Goal: Information Seeking & Learning: Learn about a topic

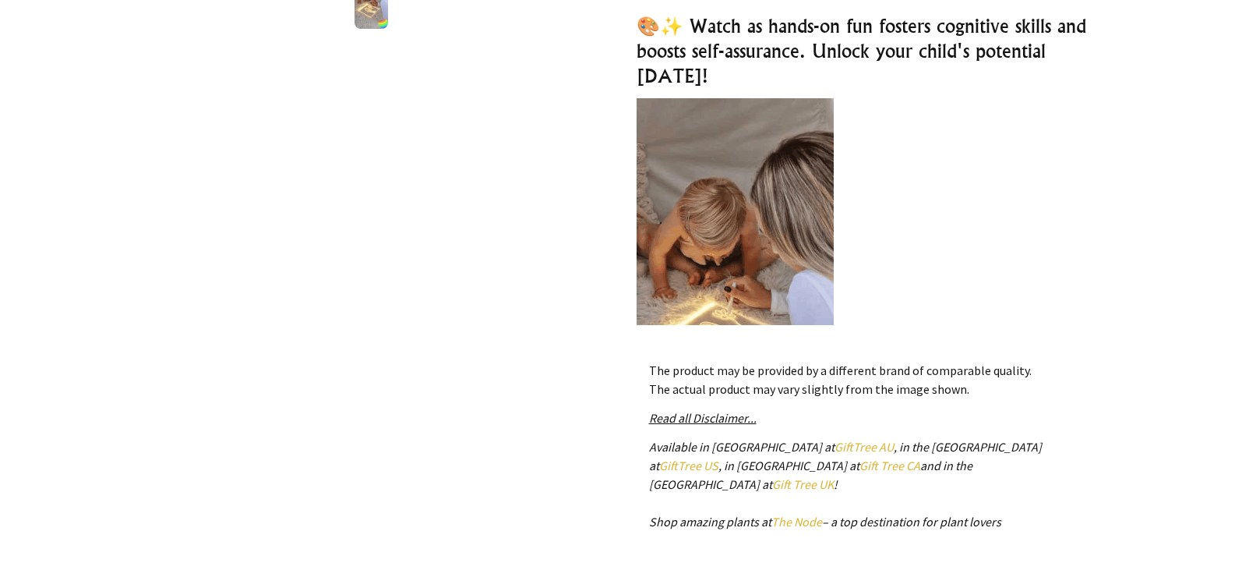
scroll to position [551, 0]
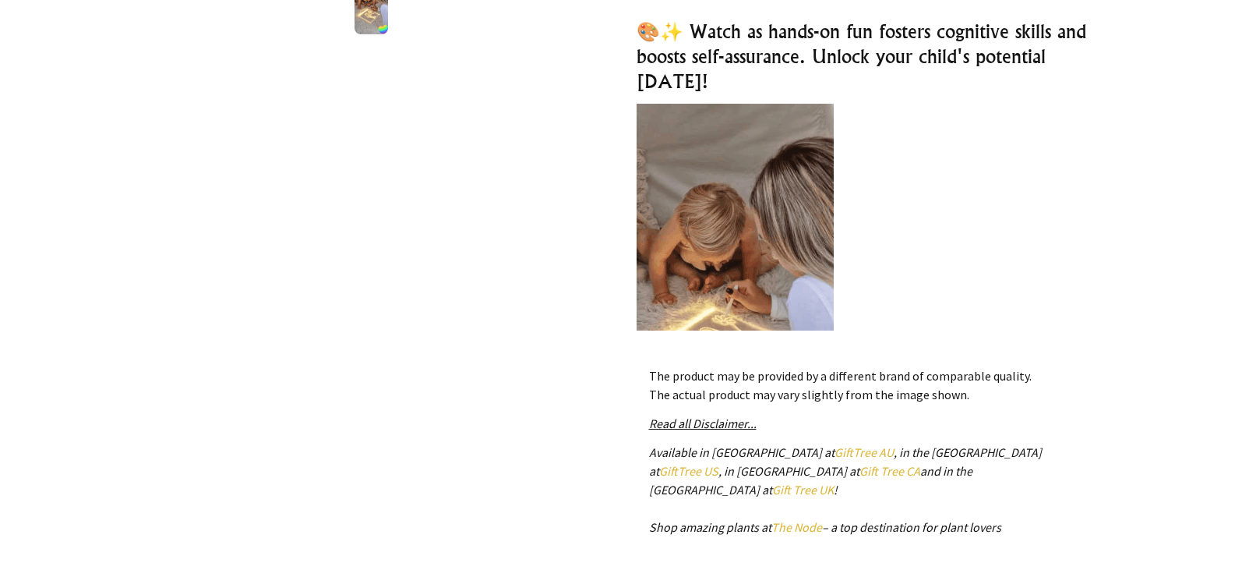
click at [918, 186] on p "Features:" at bounding box center [864, 291] width 455 height 374
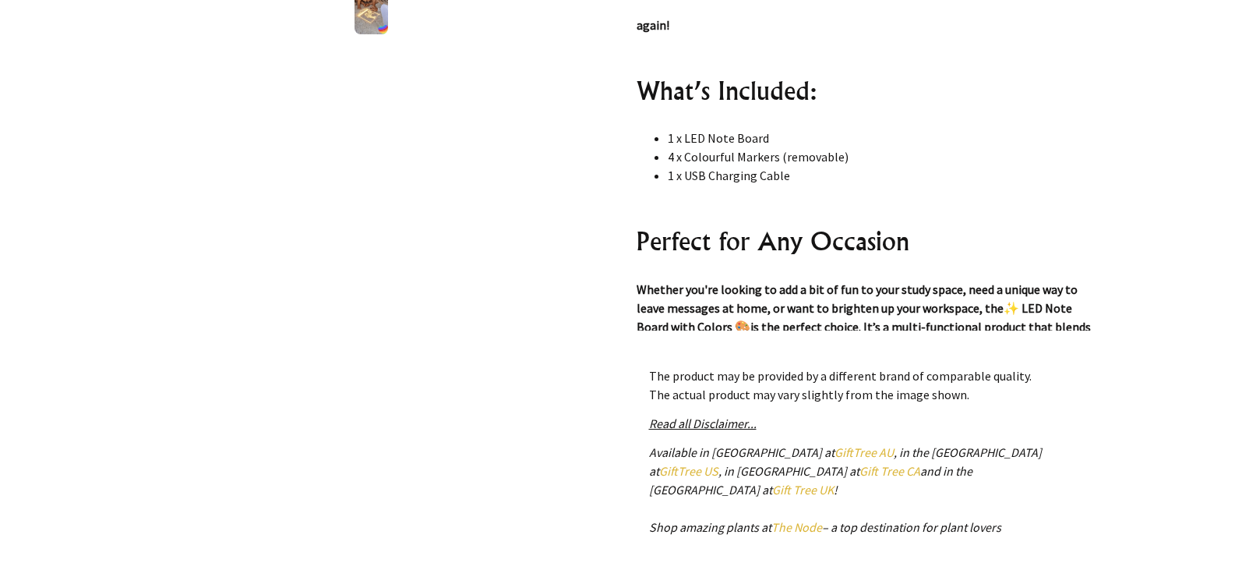
scroll to position [17607, 0]
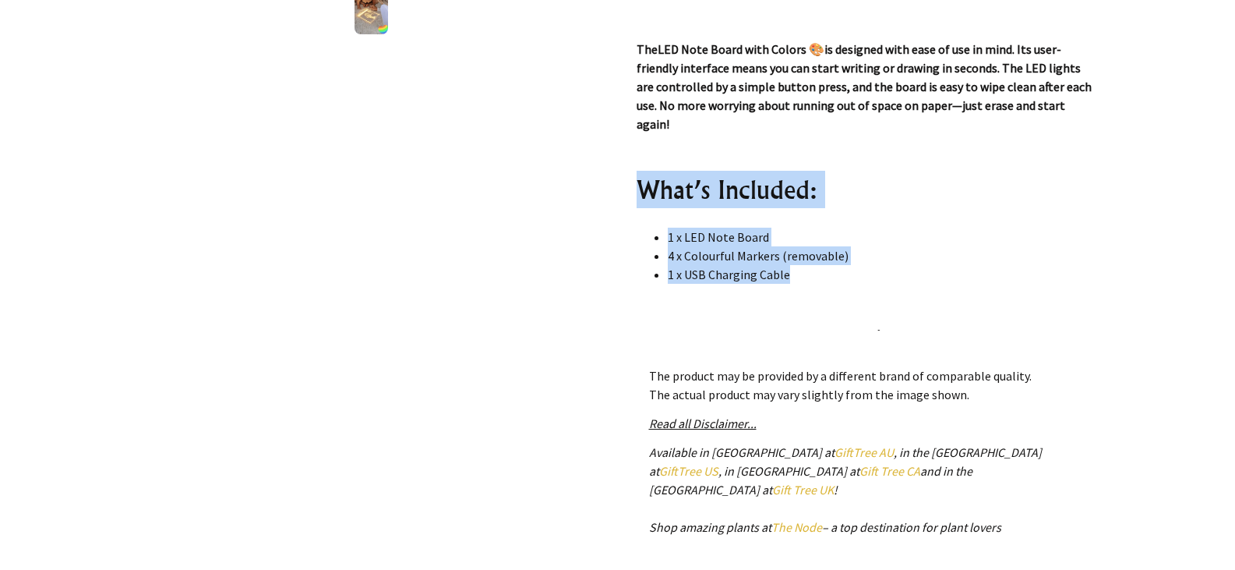
drag, startPoint x: 790, startPoint y: 276, endPoint x: 643, endPoint y: 196, distance: 167.1
click at [643, 196] on div "🎨✨ Watch as hands-on fun fosters cognitive skills and boosts self-assurance. Un…" at bounding box center [864, 175] width 455 height 312
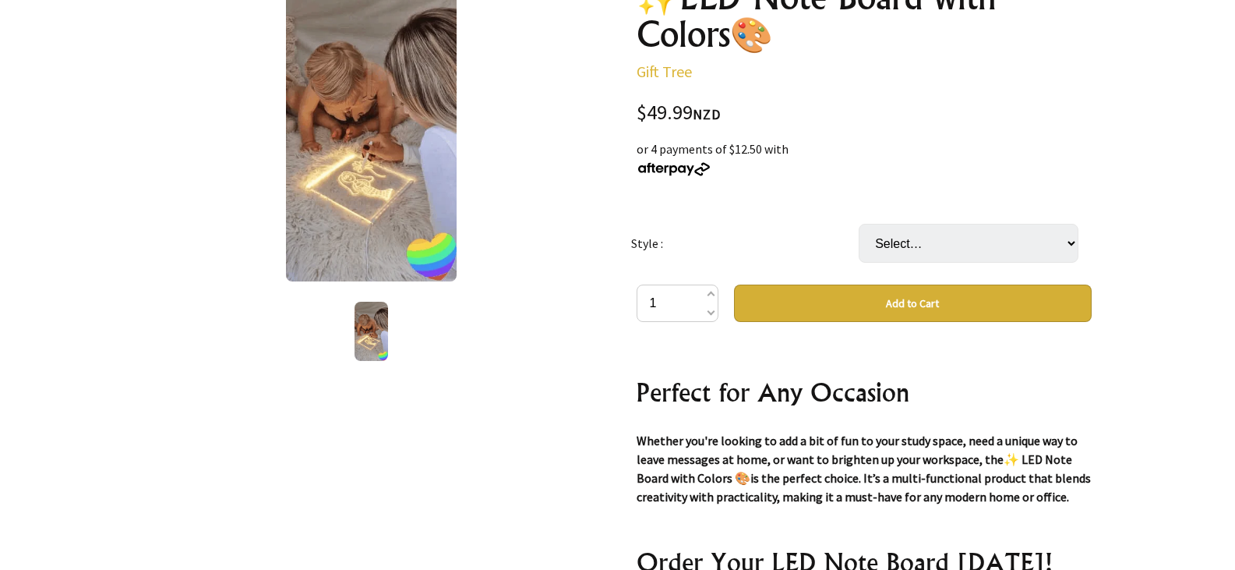
scroll to position [286, 0]
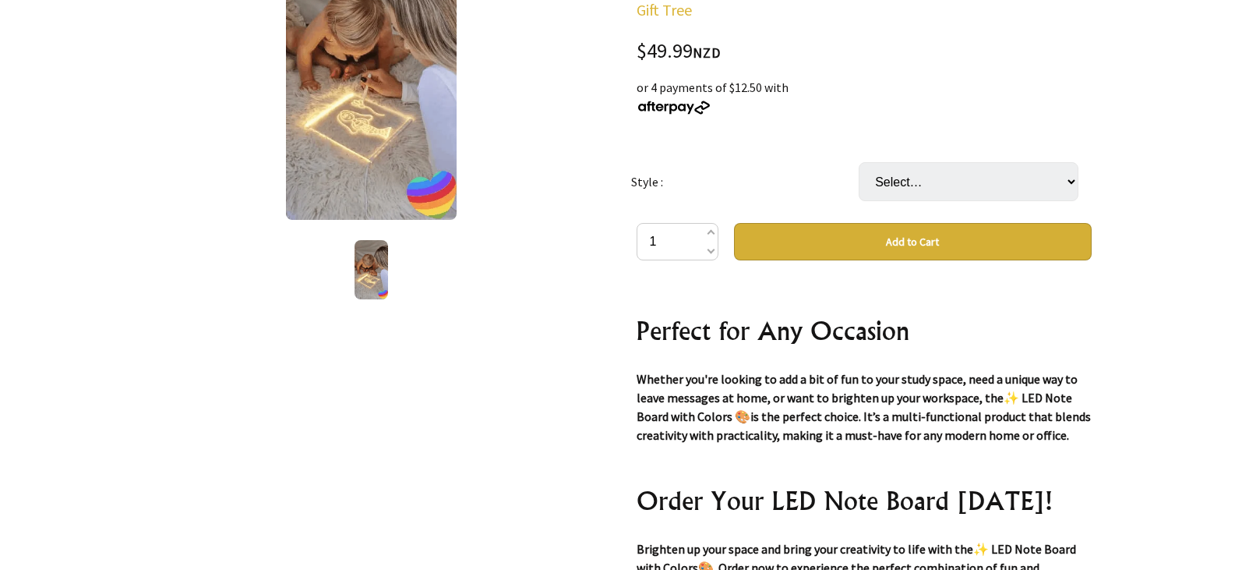
click at [1091, 292] on div "🎨✨ Watch as hands-on fun fosters cognitive skills and boosts self-assurance. Un…" at bounding box center [864, 440] width 455 height 312
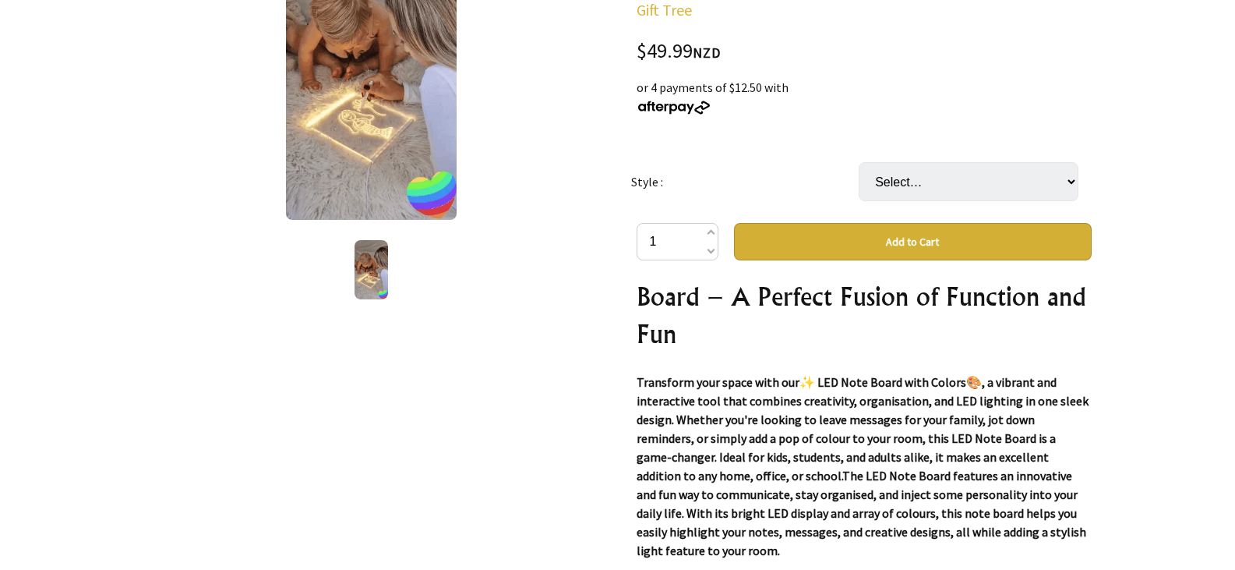
scroll to position [0, 0]
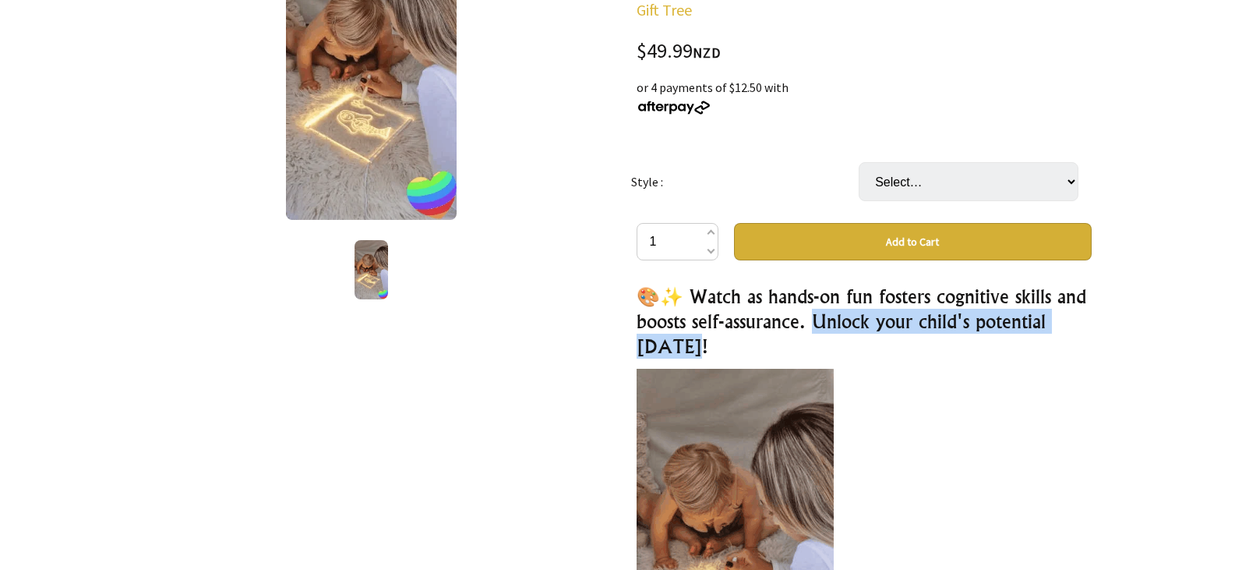
drag, startPoint x: 846, startPoint y: 323, endPoint x: 857, endPoint y: 345, distance: 25.1
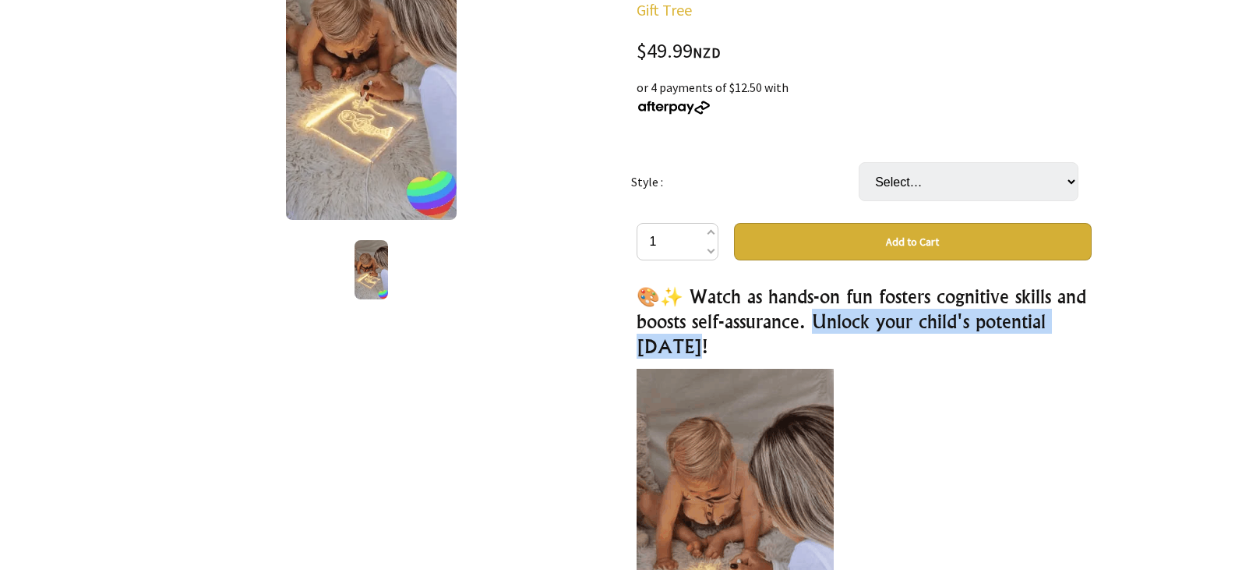
click at [857, 345] on h3 "🎨✨ Watch as hands-on fun fosters cognitive skills and boosts self-assurance. Un…" at bounding box center [864, 321] width 455 height 75
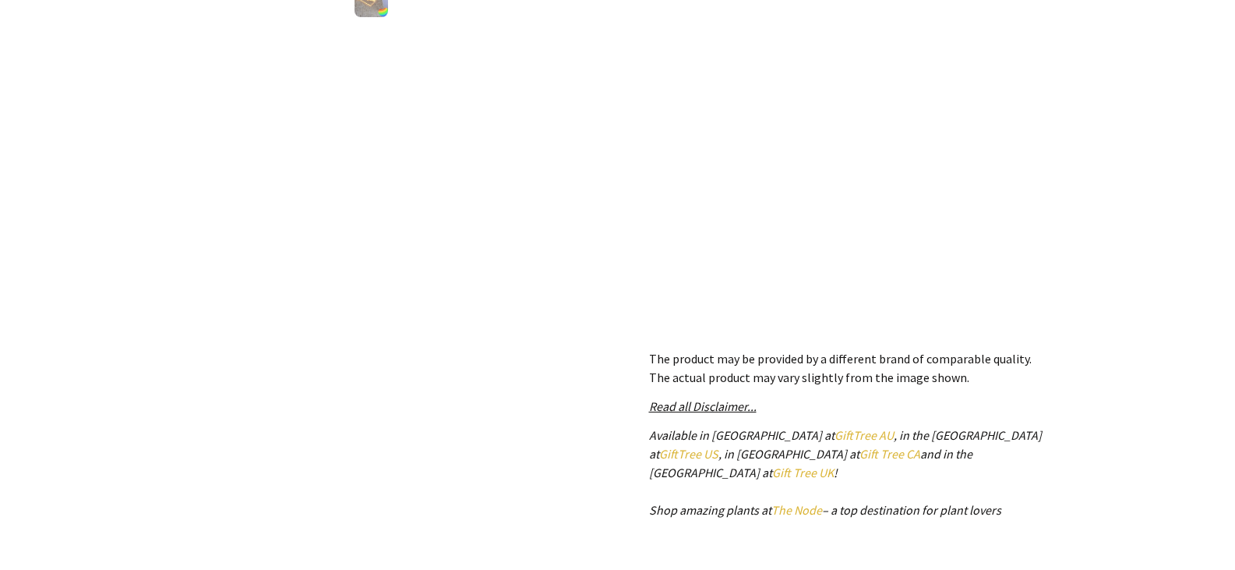
scroll to position [571, 0]
drag, startPoint x: 883, startPoint y: 194, endPoint x: 938, endPoint y: 197, distance: 54.6
click at [883, 194] on p at bounding box center [864, 191] width 455 height 19
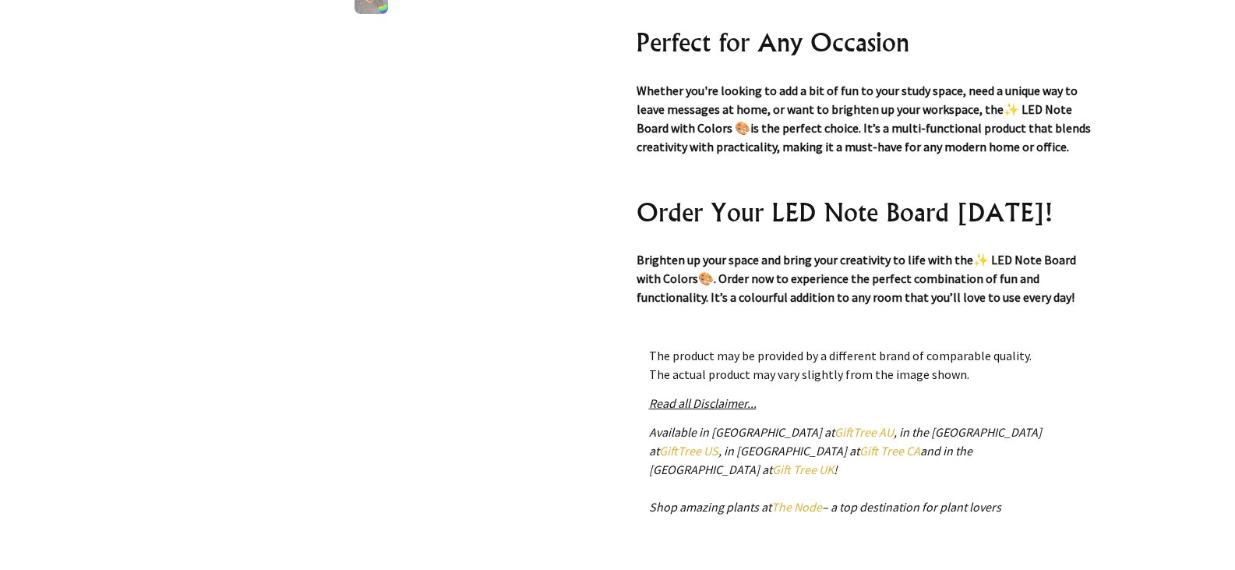
scroll to position [7145, 0]
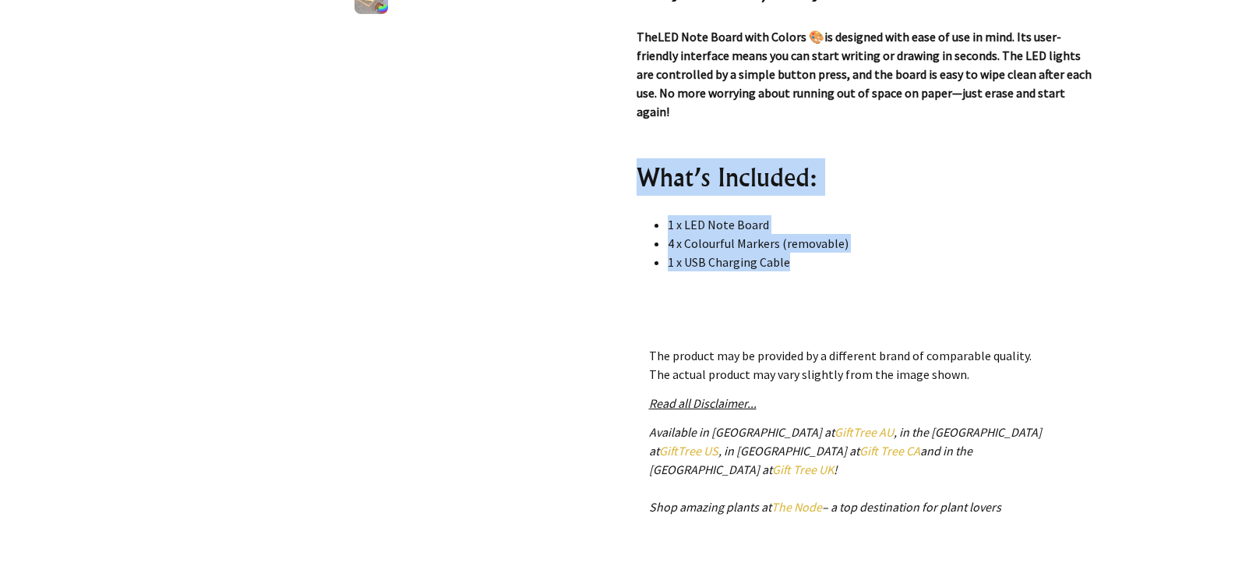
drag, startPoint x: 808, startPoint y: 262, endPoint x: 646, endPoint y: 184, distance: 179.9
click at [646, 184] on div "🎨✨ Watch as hands-on fun fosters cognitive skills and boosts self-assurance. Un…" at bounding box center [864, 154] width 455 height 312
copy div "What’s Included: 1 x LED Note Board 4 x Colourful Markers (removable) 1 x USB C…"
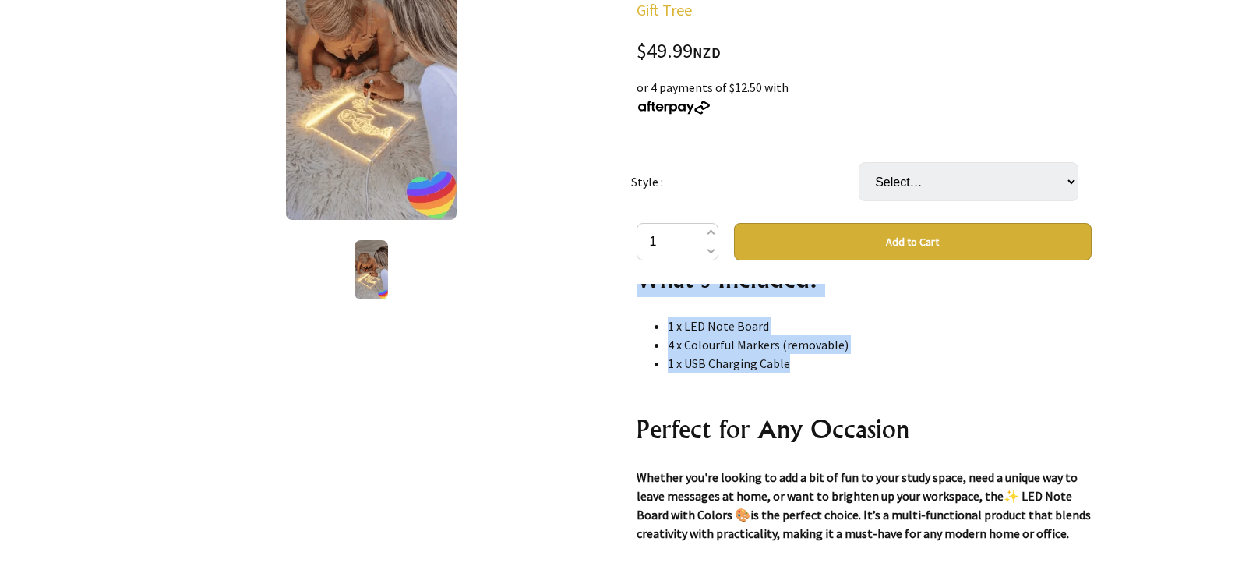
scroll to position [6898, 0]
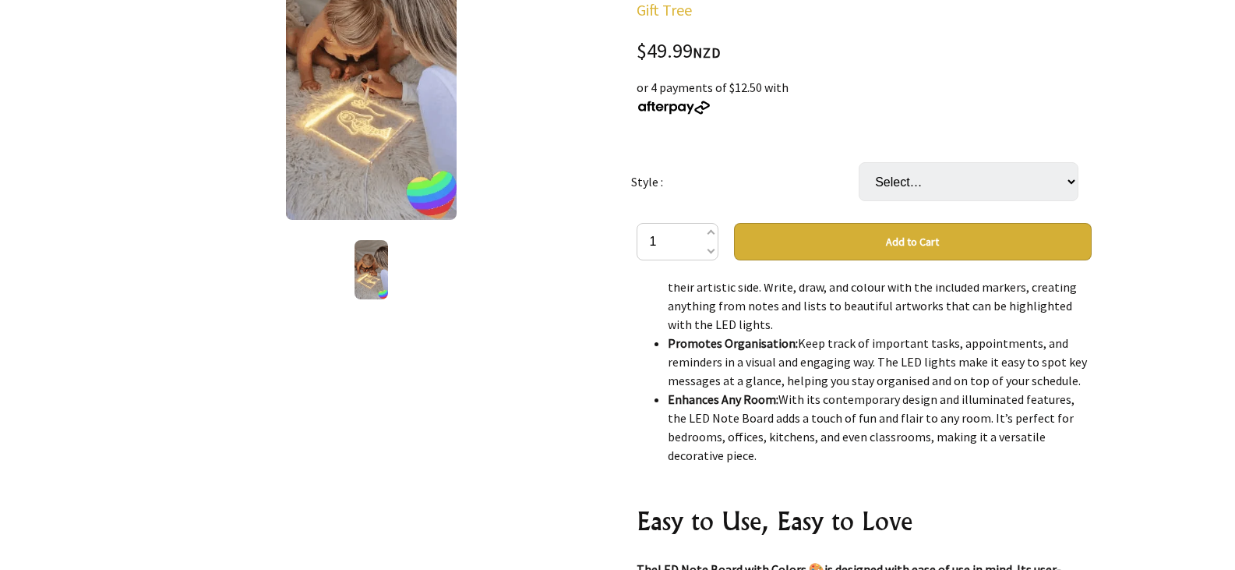
drag, startPoint x: 1071, startPoint y: 384, endPoint x: 656, endPoint y: 345, distance: 417.3
click at [668, 345] on li "Promotes Organisation: Keep track of important tasks, appointments, and reminde…" at bounding box center [880, 362] width 424 height 56
drag, startPoint x: 713, startPoint y: 348, endPoint x: 720, endPoint y: 324, distance: 24.4
click at [720, 324] on li "Encourages Creativity: The board provides a fun platform for users to express t…" at bounding box center [880, 296] width 424 height 75
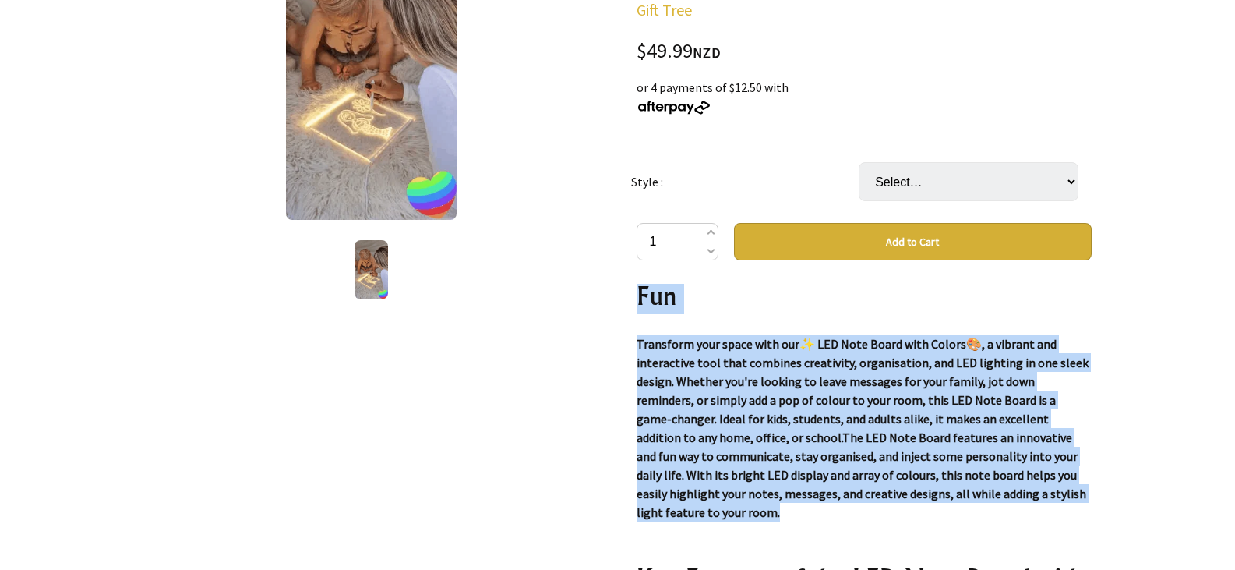
scroll to position [5345, 0]
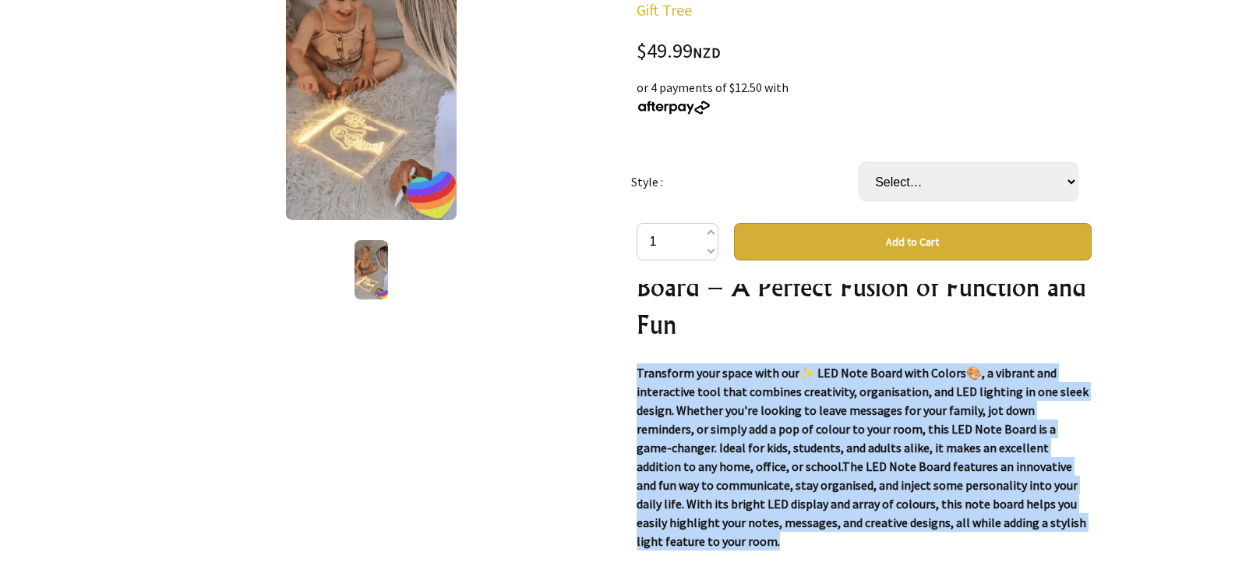
drag, startPoint x: 815, startPoint y: 440, endPoint x: 635, endPoint y: 374, distance: 190.9
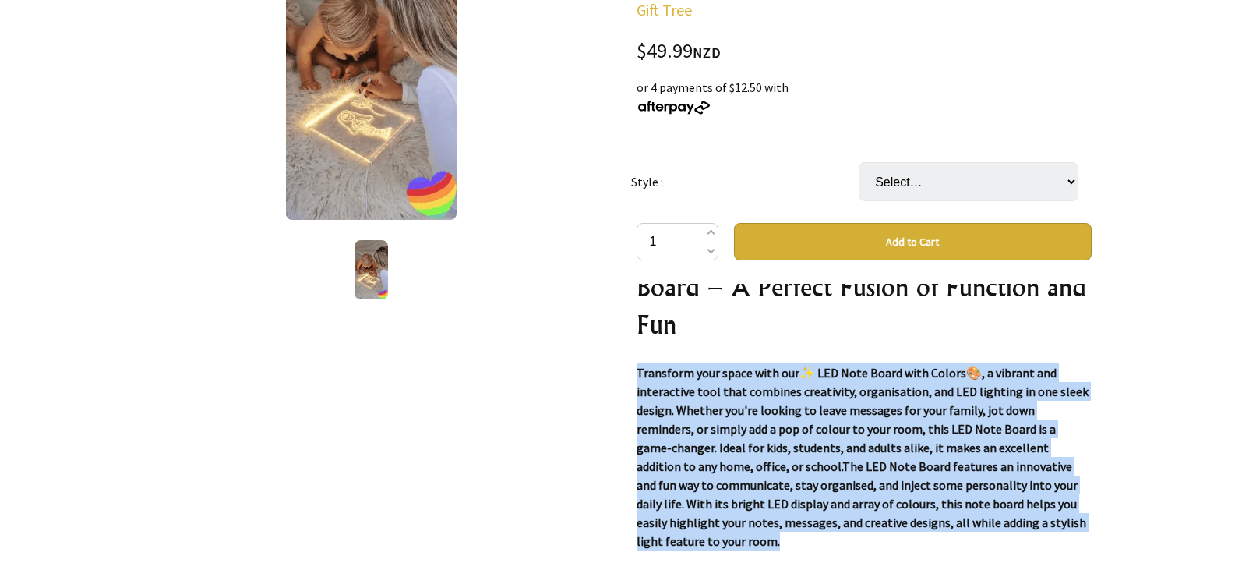
click at [635, 374] on div "✨LED Note Board with Colors🎨 Gift Tree $49.99 NZD or 4 payments of $12.50 with …" at bounding box center [864, 419] width 480 height 1031
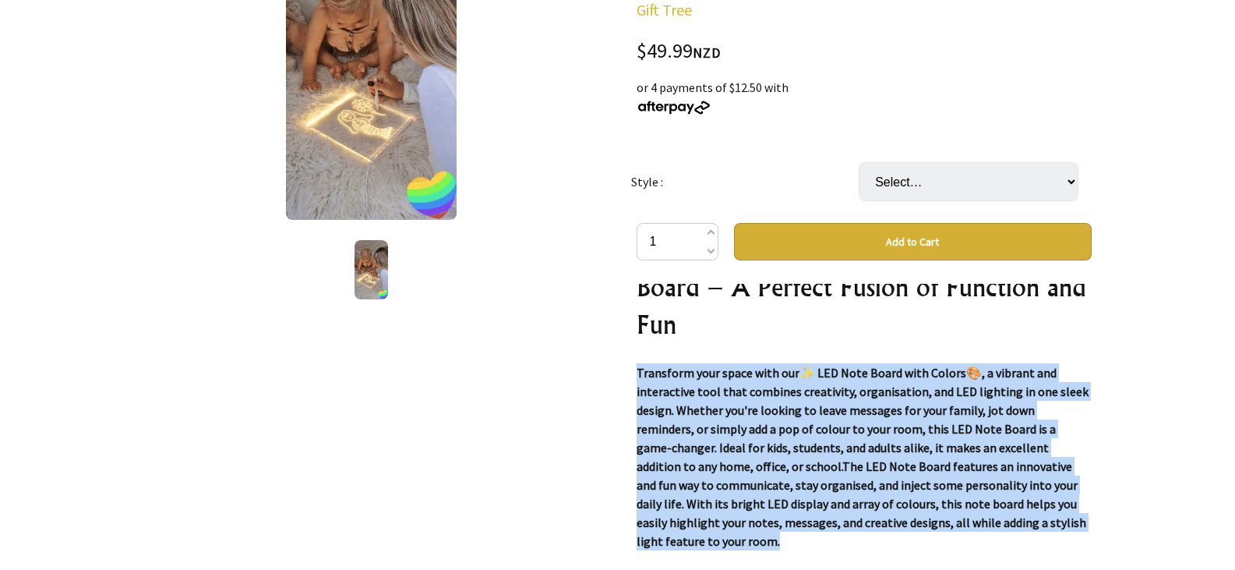
copy strong "Transform your space with our ✨ LED Note Board with Colors🎨 , a vibrant and int…"
